Goal: Subscribe to service/newsletter

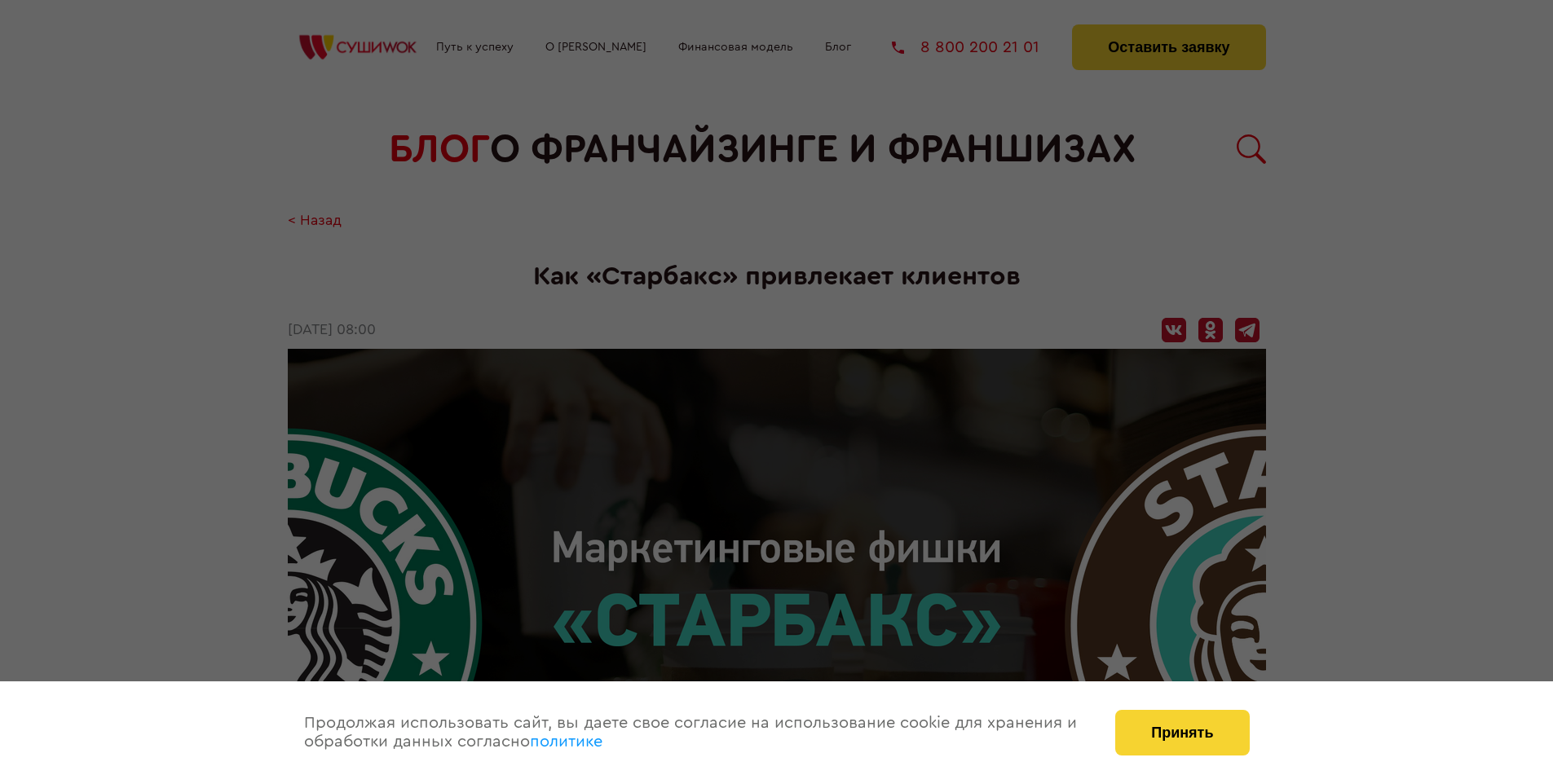
scroll to position [2620, 0]
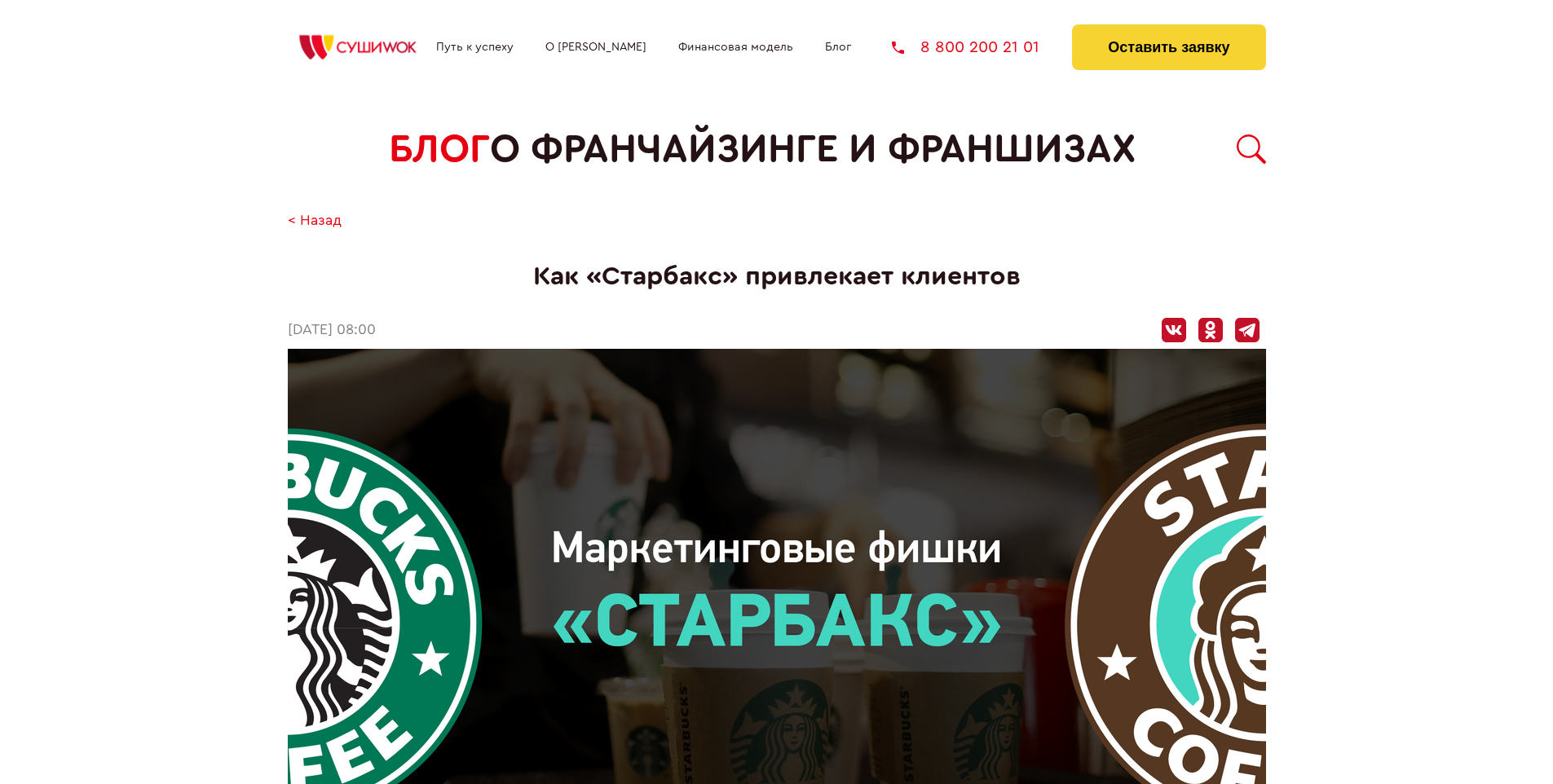
scroll to position [2620, 0]
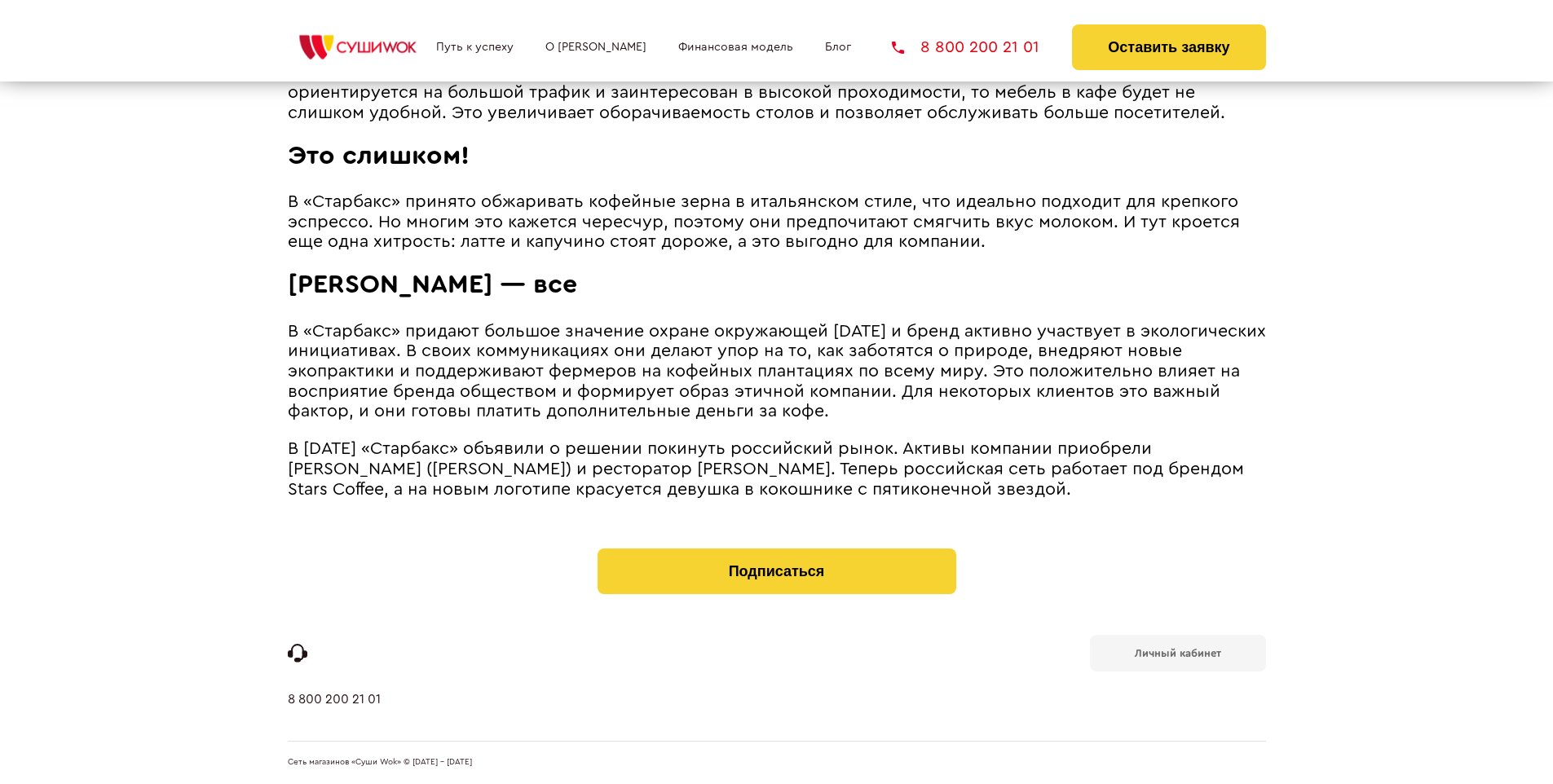
click at [1177, 652] on b "Личный кабинет" at bounding box center [1178, 653] width 87 height 11
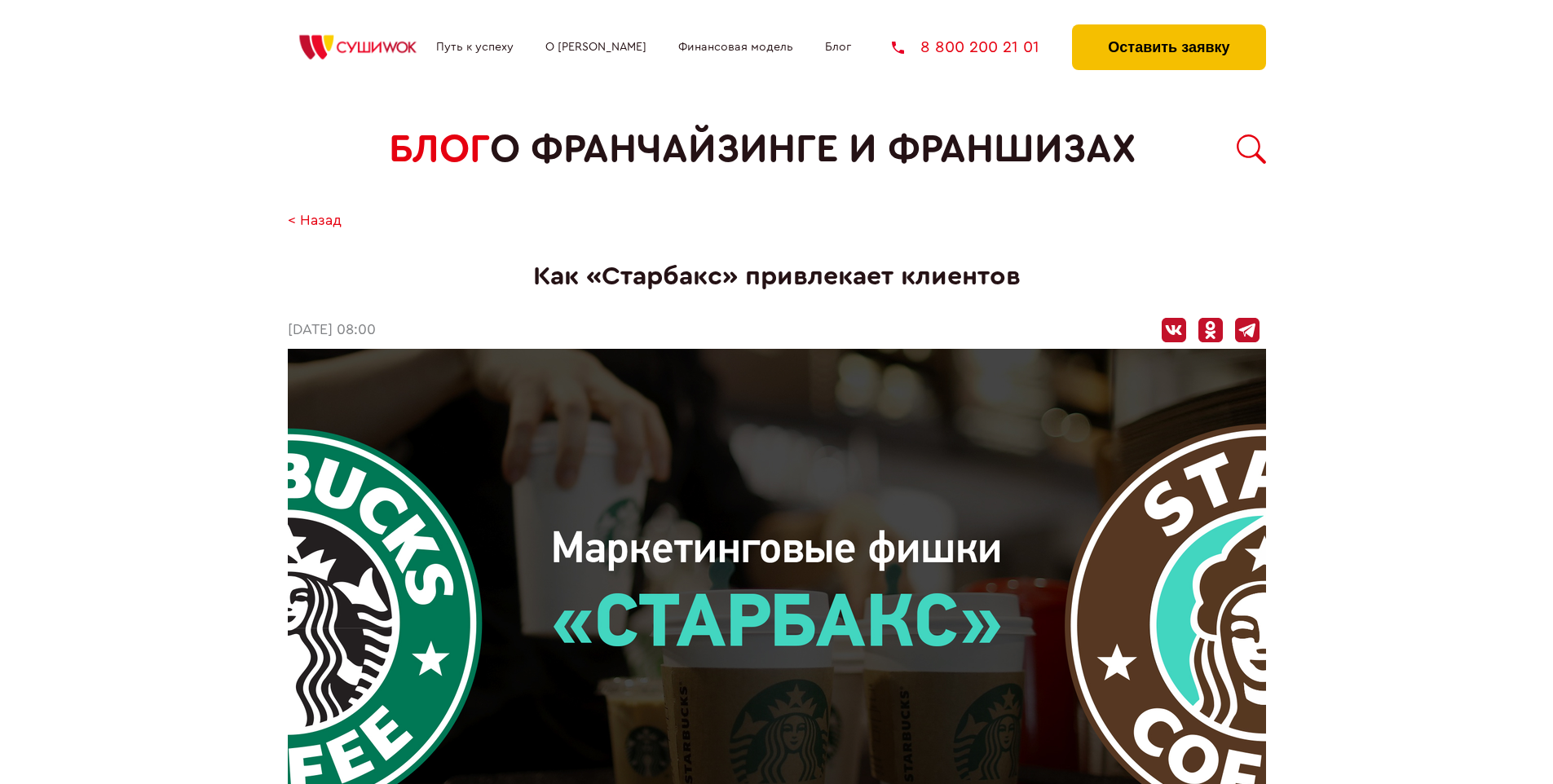
click at [1168, 29] on button "Оставить заявку" at bounding box center [1168, 47] width 193 height 46
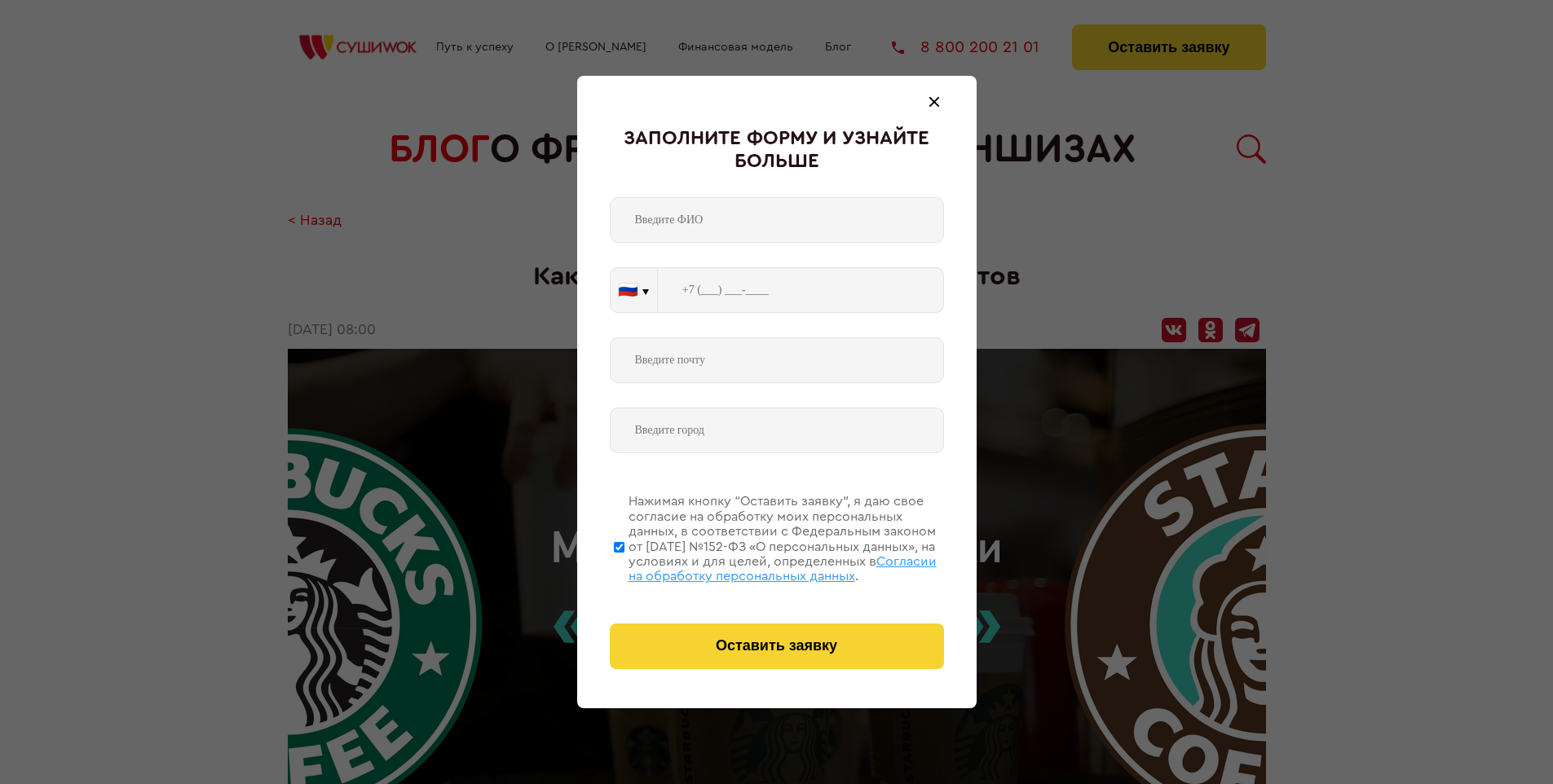
click at [756, 566] on span "Согласии на обработку персональных данных" at bounding box center [783, 569] width 308 height 28
click at [625, 566] on input "Нажимая кнопку “Оставить заявку”, я даю свое согласие на обработку моих персона…" at bounding box center [619, 546] width 11 height 130
checkbox input "false"
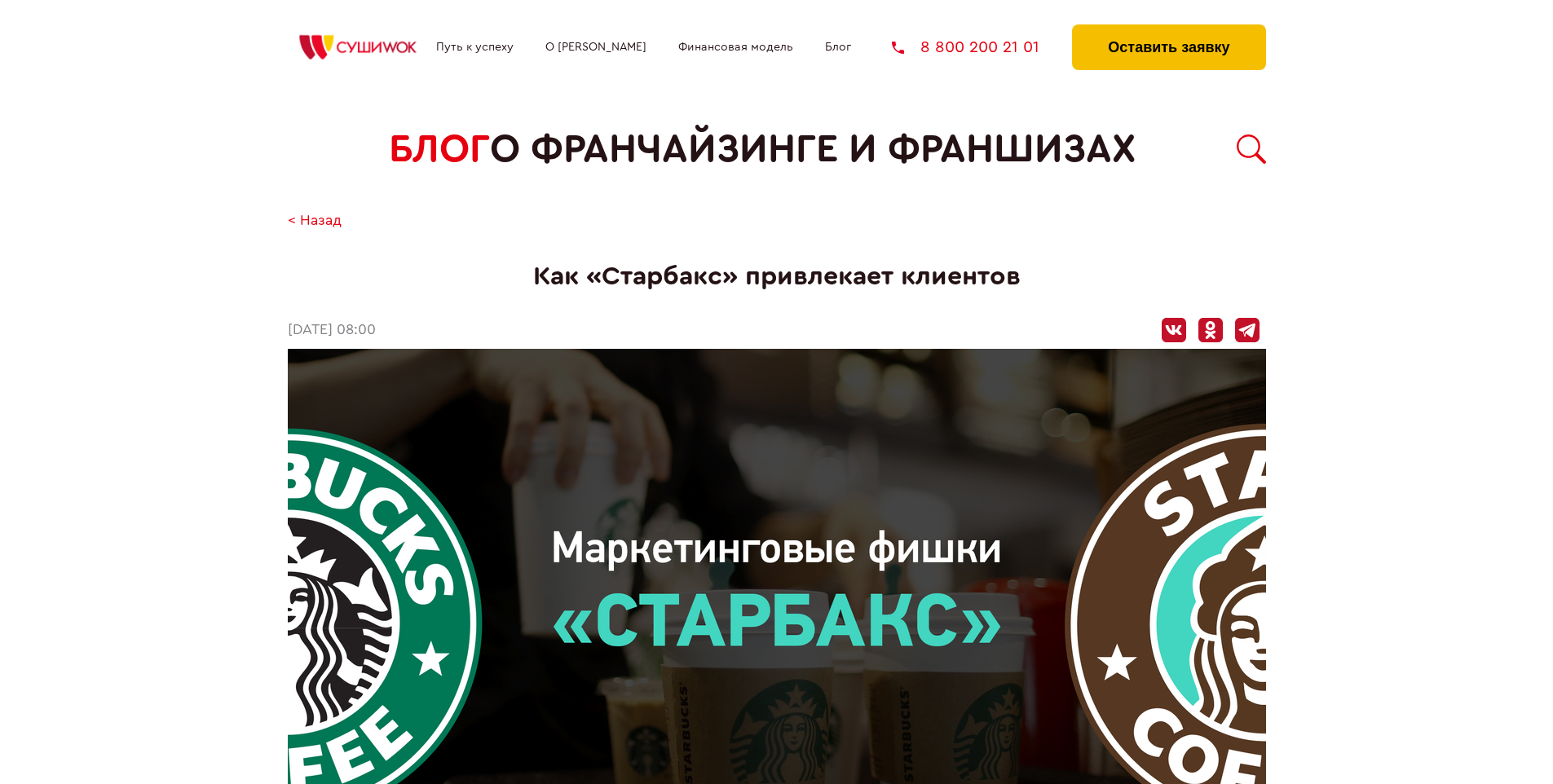
click at [1168, 29] on button "Оставить заявку" at bounding box center [1168, 47] width 193 height 46
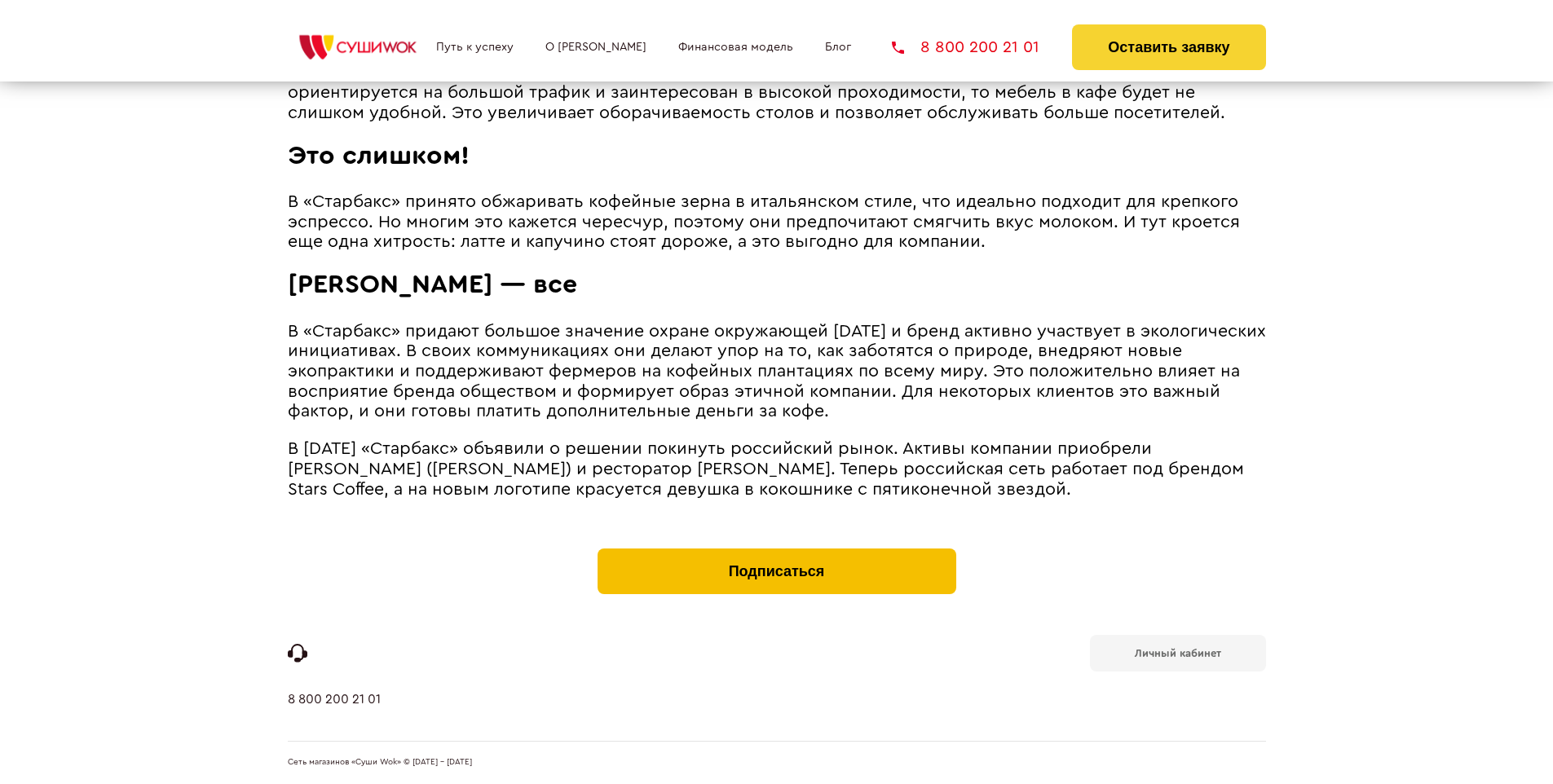
click at [776, 552] on button "Подписаться" at bounding box center [777, 571] width 359 height 46
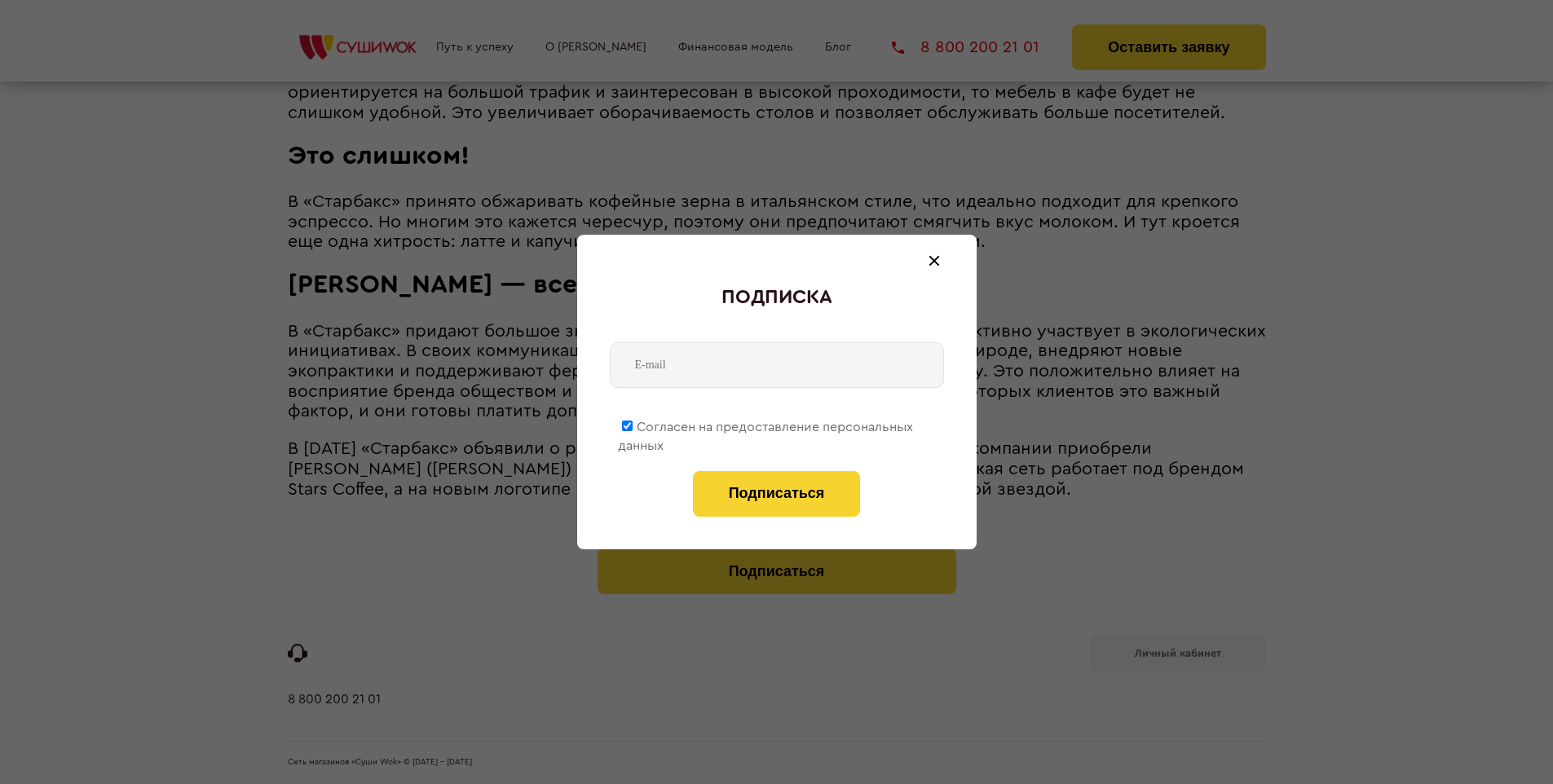
click at [766, 424] on span "Согласен на предоставление персональных данных" at bounding box center [765, 436] width 295 height 32
click at [633, 424] on input "Согласен на предоставление персональных данных" at bounding box center [627, 426] width 11 height 11
checkbox input "false"
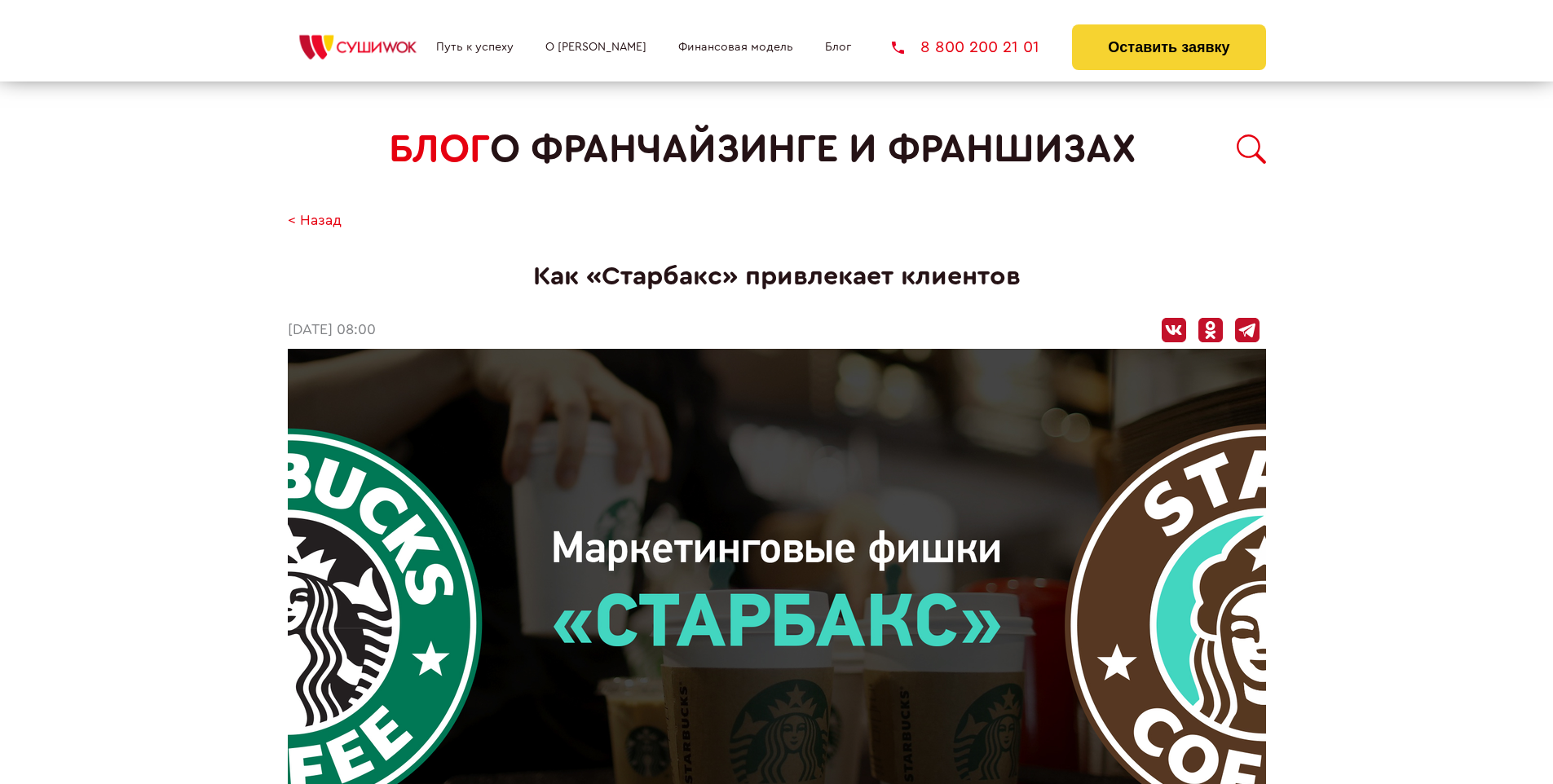
scroll to position [2620, 0]
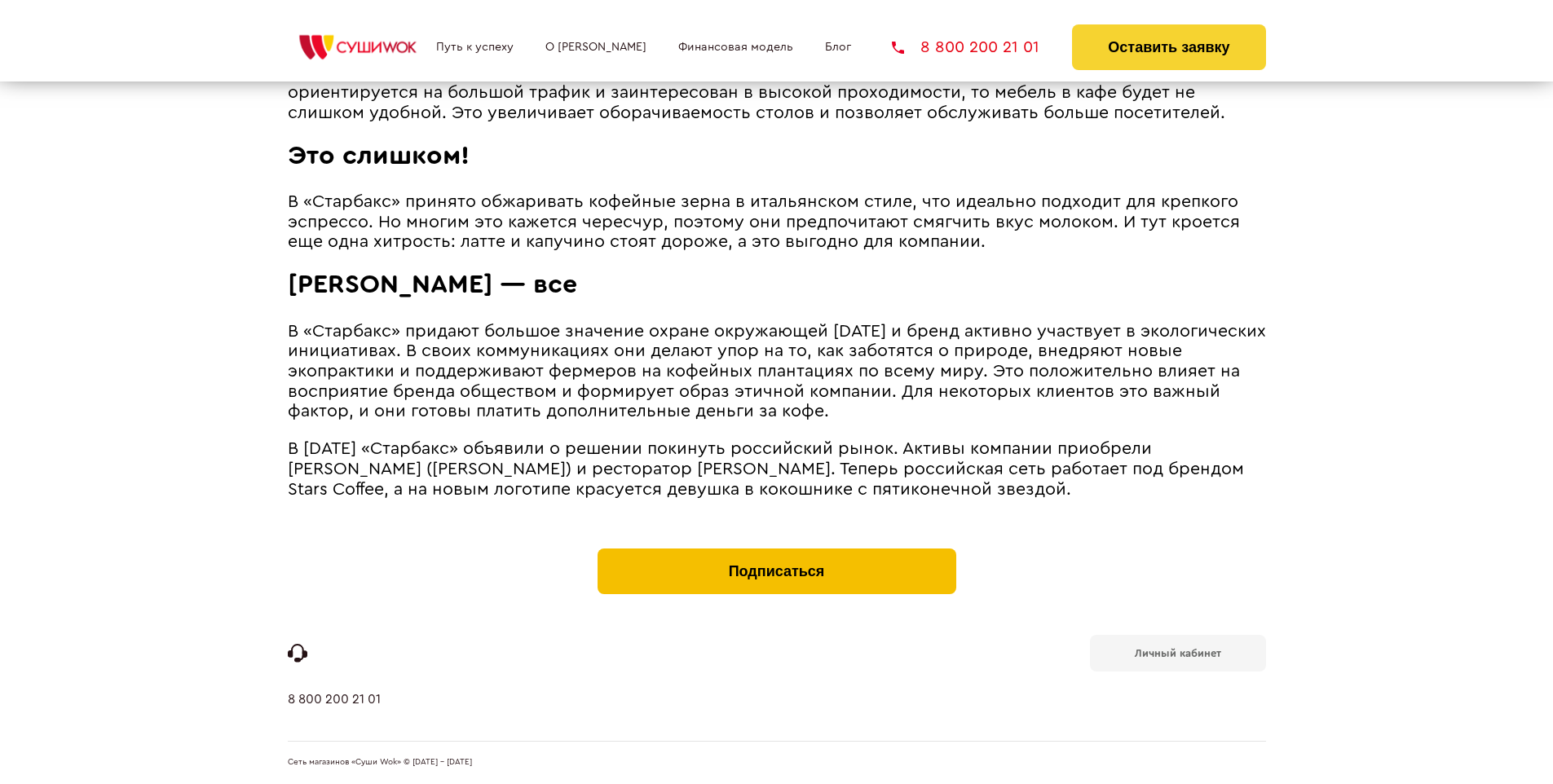
click at [776, 552] on button "Подписаться" at bounding box center [777, 571] width 359 height 46
